Goal: Obtain resource: Obtain resource

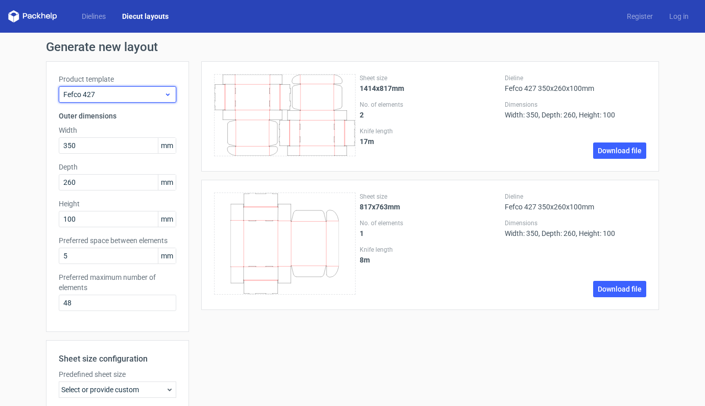
click at [159, 91] on span "Fefco 427" at bounding box center [113, 94] width 101 height 10
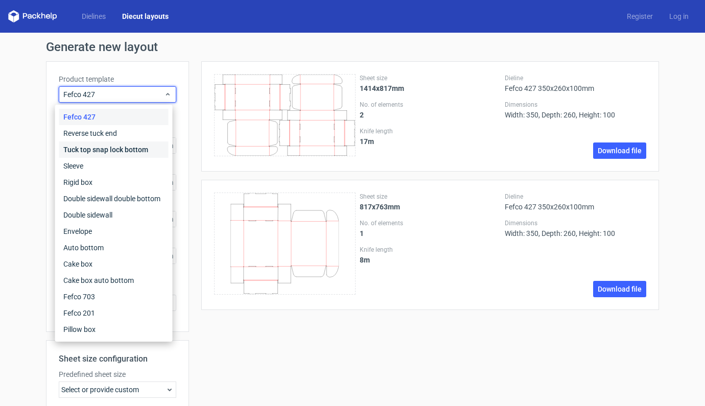
click at [146, 151] on div "Tuck top snap lock bottom" at bounding box center [113, 150] width 109 height 16
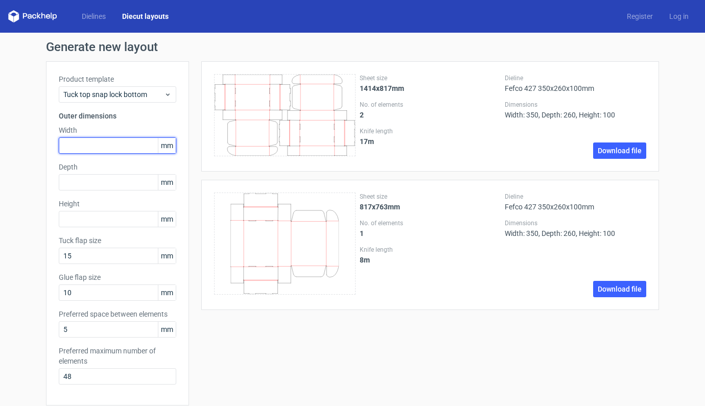
click at [130, 145] on input "text" at bounding box center [118, 145] width 118 height 16
type input "220"
type input "180"
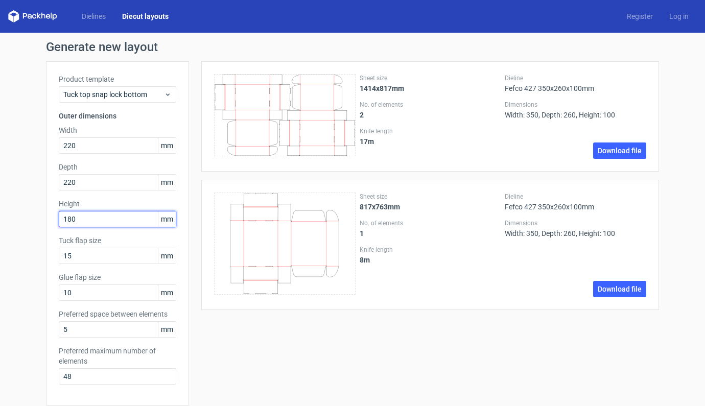
scroll to position [218, 0]
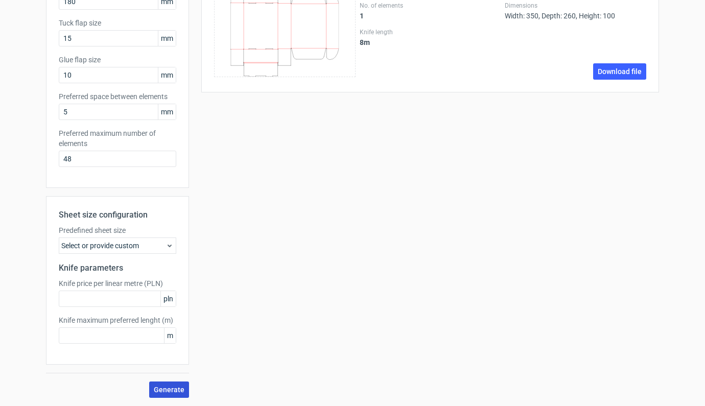
click at [171, 391] on span "Generate" at bounding box center [169, 389] width 31 height 7
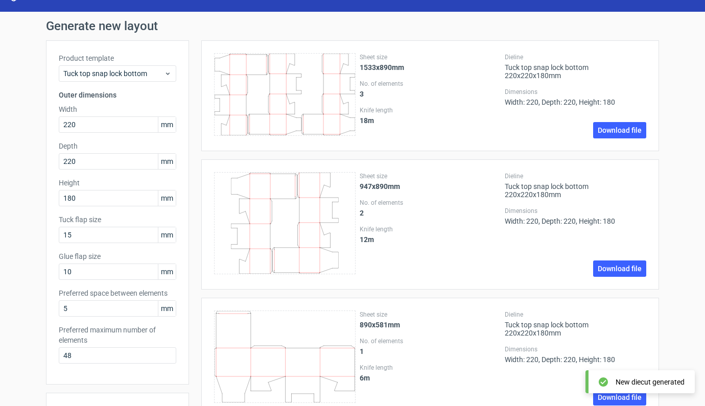
scroll to position [82, 0]
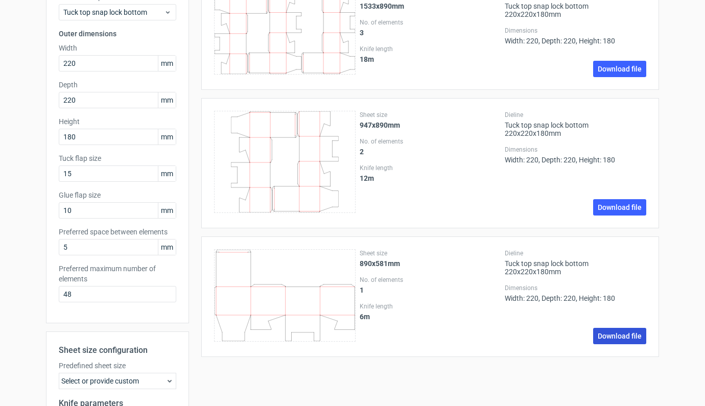
click at [627, 328] on link "Download file" at bounding box center [619, 336] width 53 height 16
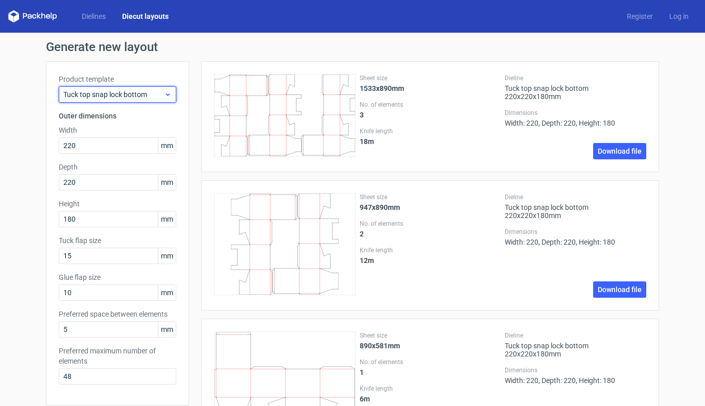
click at [165, 89] on div "Tuck top snap lock bottom" at bounding box center [118, 94] width 118 height 16
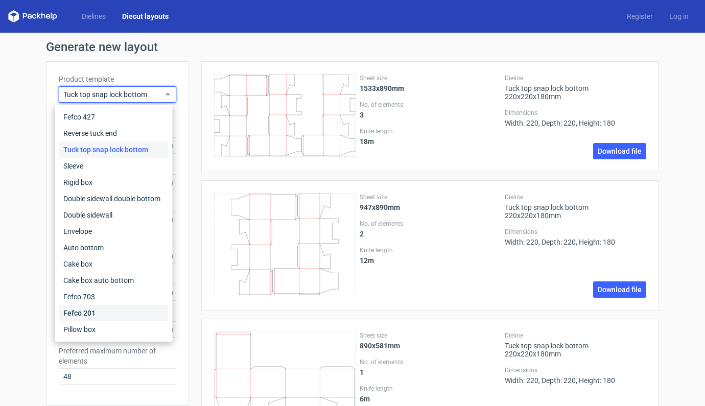
click at [78, 310] on div "Fefco 201" at bounding box center [113, 313] width 109 height 16
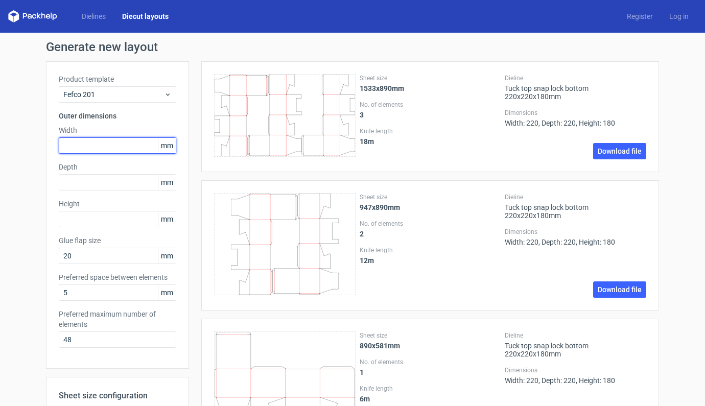
click at [91, 145] on input "text" at bounding box center [118, 145] width 118 height 16
type input "220"
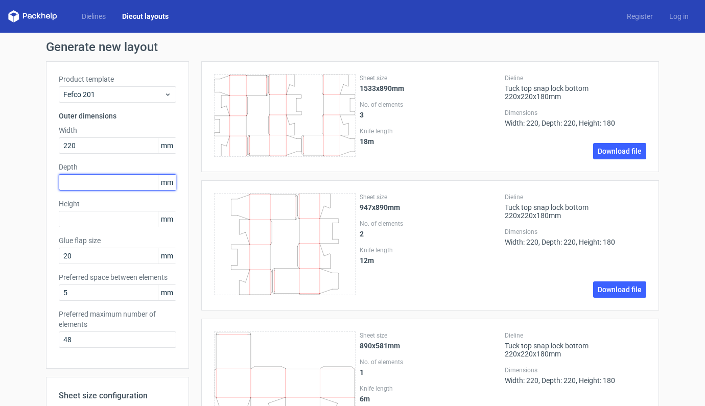
click at [90, 178] on input "text" at bounding box center [118, 182] width 118 height 16
type input "220"
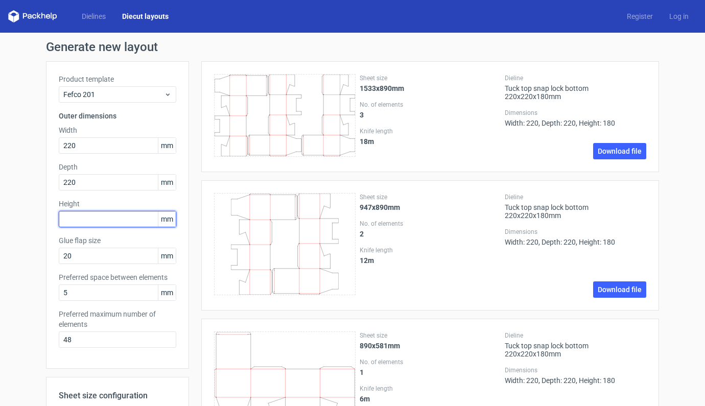
click at [105, 225] on input "text" at bounding box center [118, 219] width 118 height 16
type input "180"
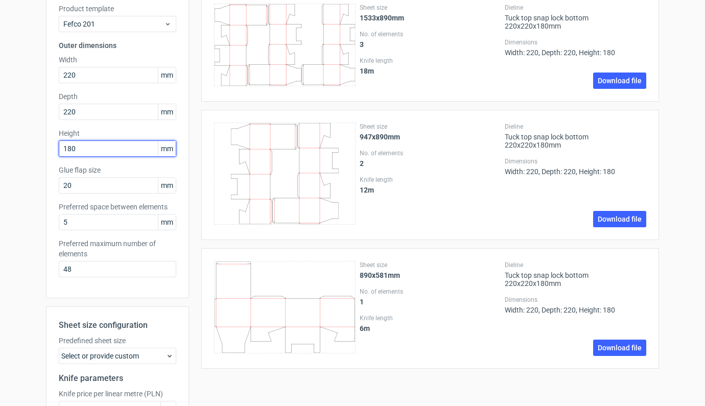
scroll to position [181, 0]
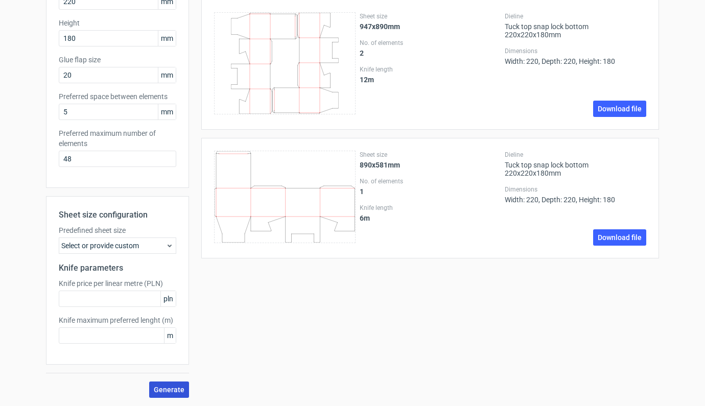
click at [163, 389] on span "Generate" at bounding box center [169, 389] width 31 height 7
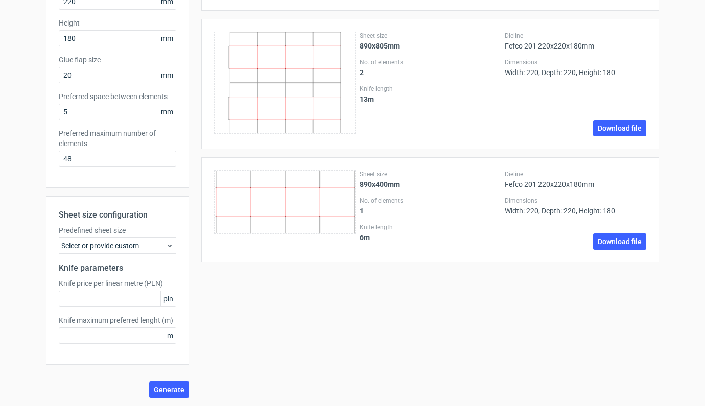
scroll to position [0, 0]
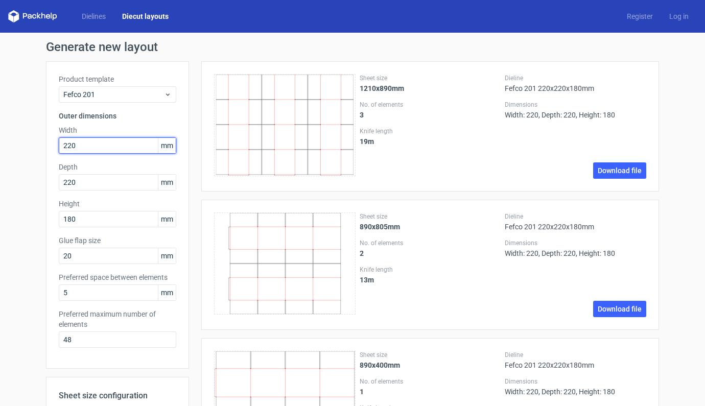
drag, startPoint x: 85, startPoint y: 145, endPoint x: 43, endPoint y: 142, distance: 42.0
click at [46, 142] on div "Product template Fefco 201 Outer dimensions Width 220 mm Depth 220 mm Height 18…" at bounding box center [117, 215] width 143 height 308
type input "190"
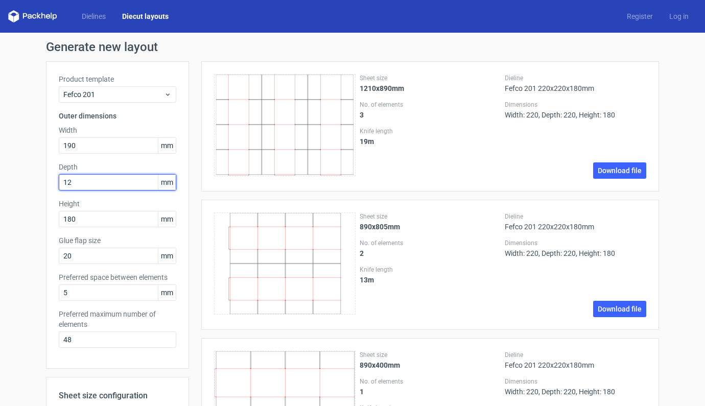
type input "125"
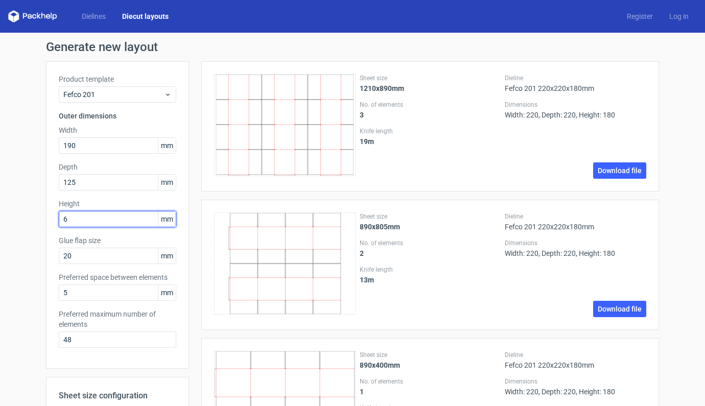
type input "60"
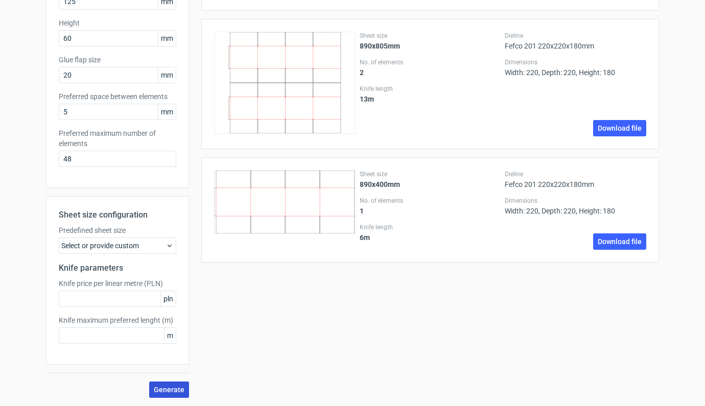
click at [164, 386] on span "Generate" at bounding box center [169, 389] width 31 height 7
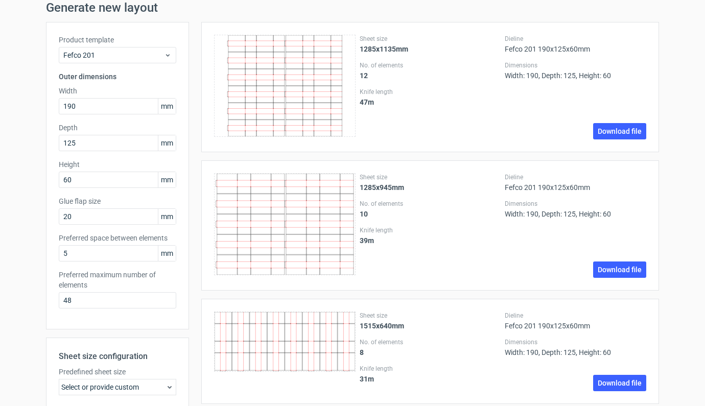
scroll to position [0, 0]
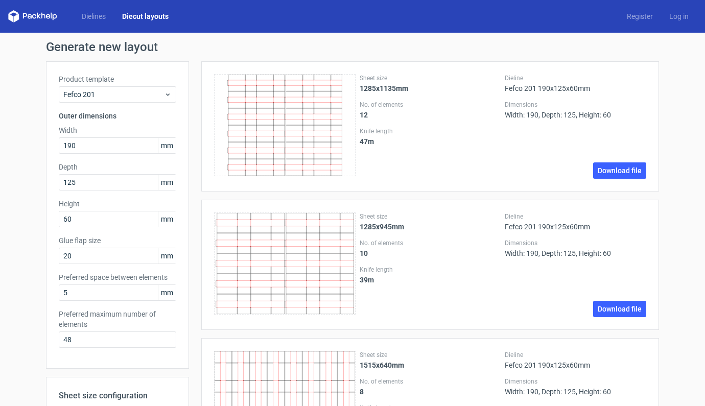
click at [94, 10] on div "Dielines Diecut layouts" at bounding box center [92, 16] width 169 height 12
click at [95, 20] on link "Dielines" at bounding box center [94, 16] width 40 height 10
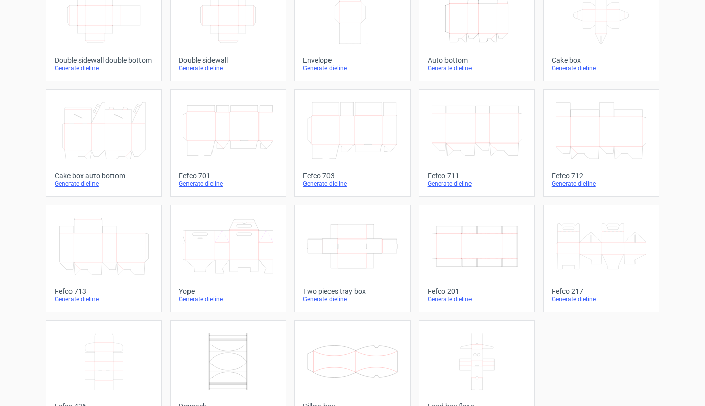
scroll to position [205, 0]
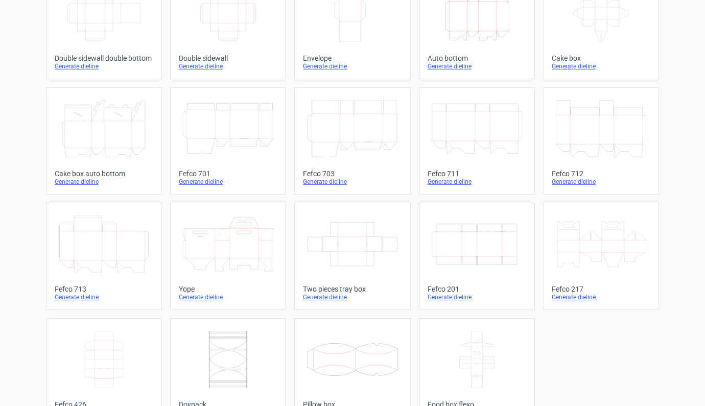
click at [498, 245] on icon "Width Depth Height" at bounding box center [477, 244] width 90 height 57
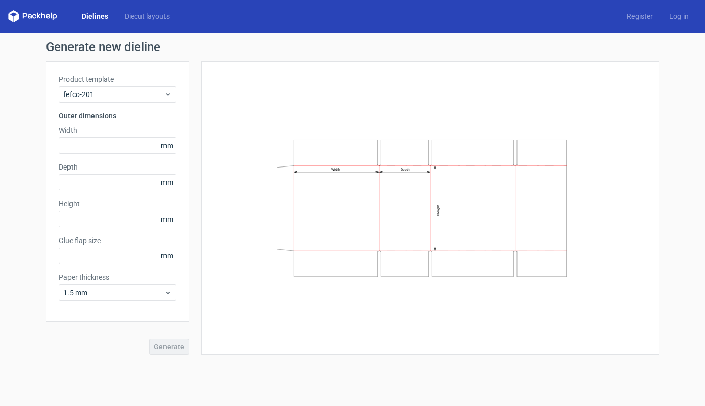
type input "20"
click at [86, 146] on input "text" at bounding box center [118, 145] width 118 height 16
type input "120"
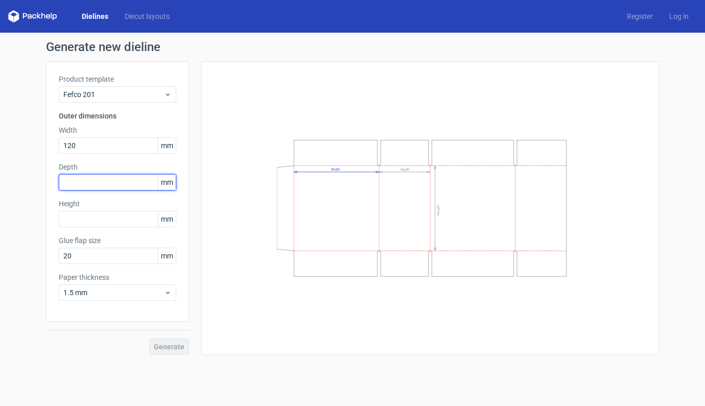
click at [97, 185] on input "text" at bounding box center [118, 182] width 118 height 16
type input "60"
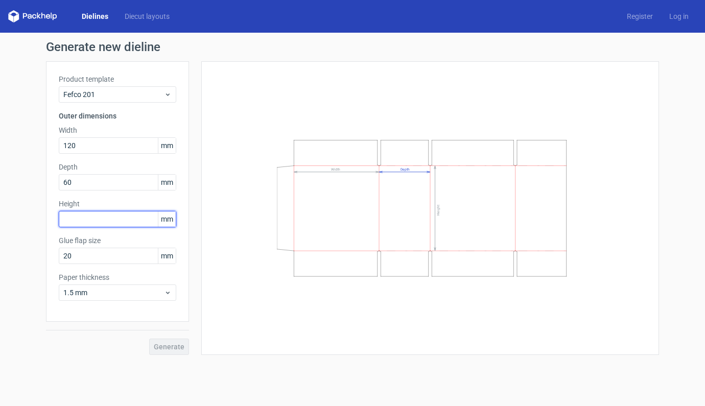
click at [96, 219] on input "text" at bounding box center [118, 219] width 118 height 16
drag, startPoint x: 71, startPoint y: 145, endPoint x: 80, endPoint y: 146, distance: 8.7
click at [80, 146] on input "120" at bounding box center [118, 145] width 118 height 16
type input "125"
click at [90, 222] on input "text" at bounding box center [118, 219] width 118 height 16
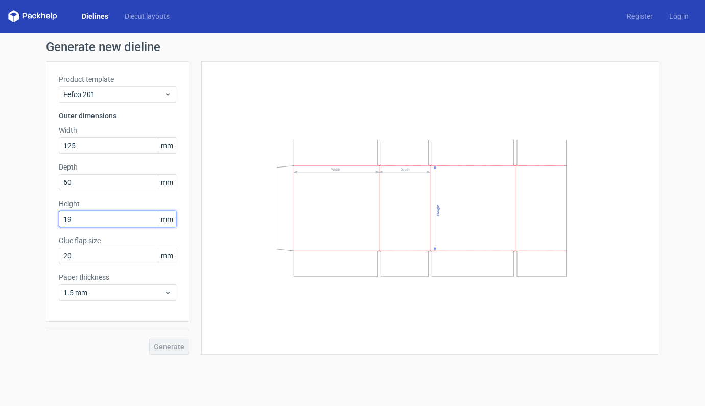
type input "190"
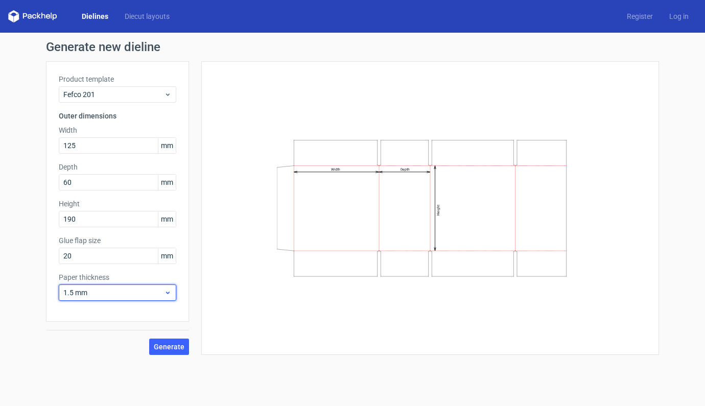
click at [165, 292] on icon at bounding box center [168, 293] width 8 height 8
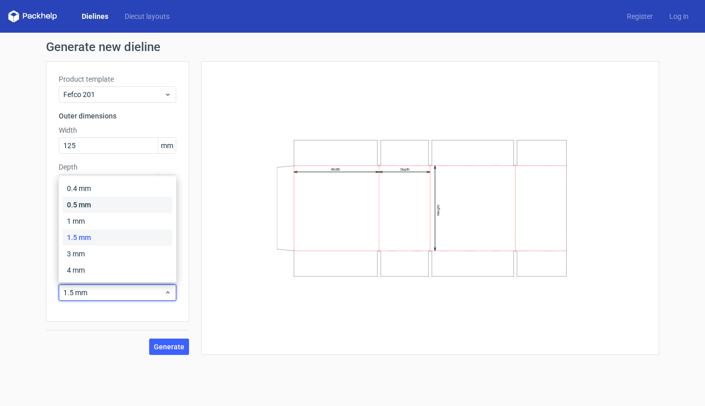
click at [79, 204] on div "0.5 mm" at bounding box center [117, 205] width 109 height 16
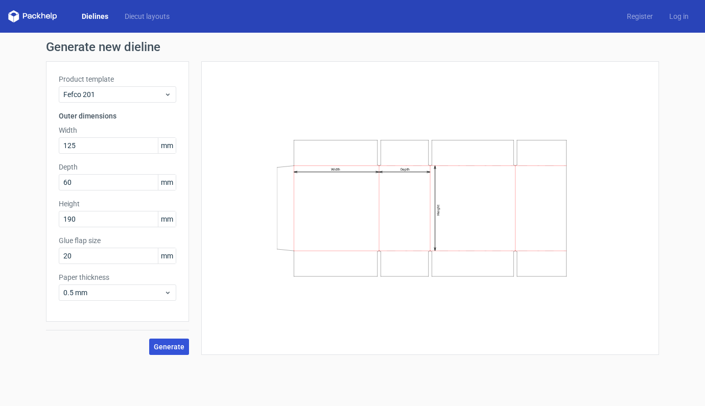
click at [164, 350] on span "Generate" at bounding box center [169, 346] width 31 height 7
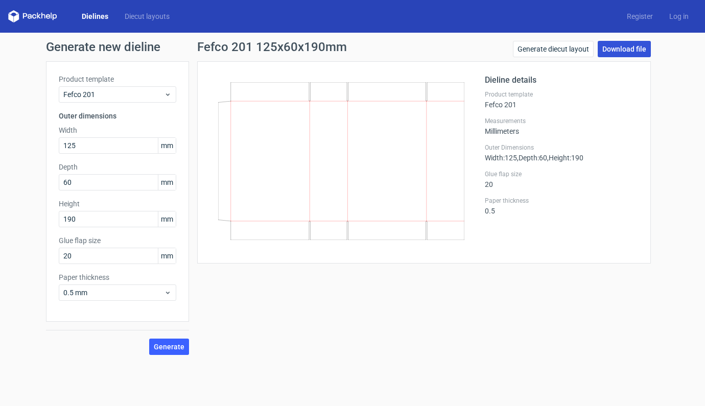
click at [631, 51] on link "Download file" at bounding box center [624, 49] width 53 height 16
